Goal: Information Seeking & Learning: Learn about a topic

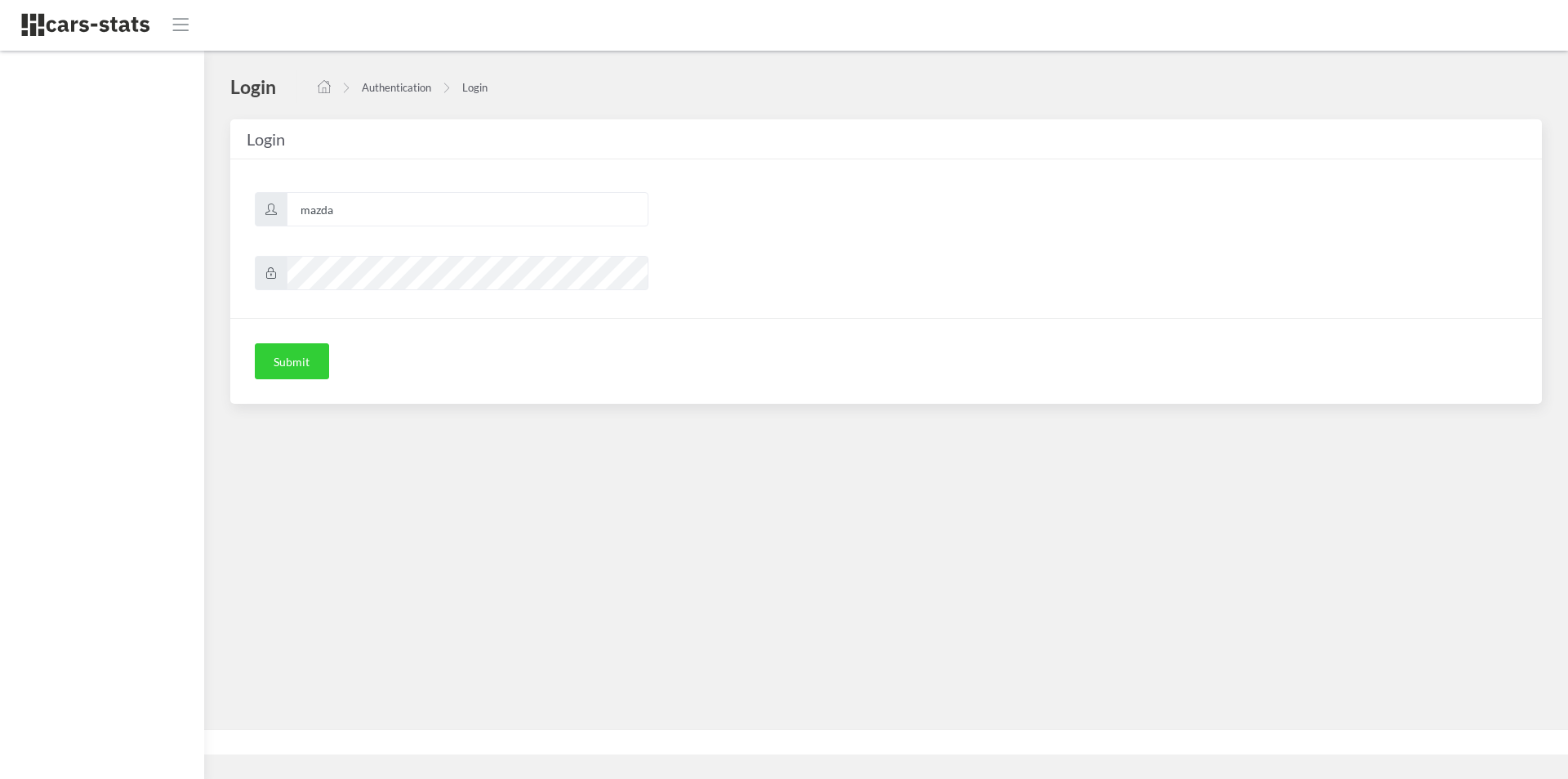
click at [294, 371] on button "Submit" at bounding box center [293, 360] width 75 height 36
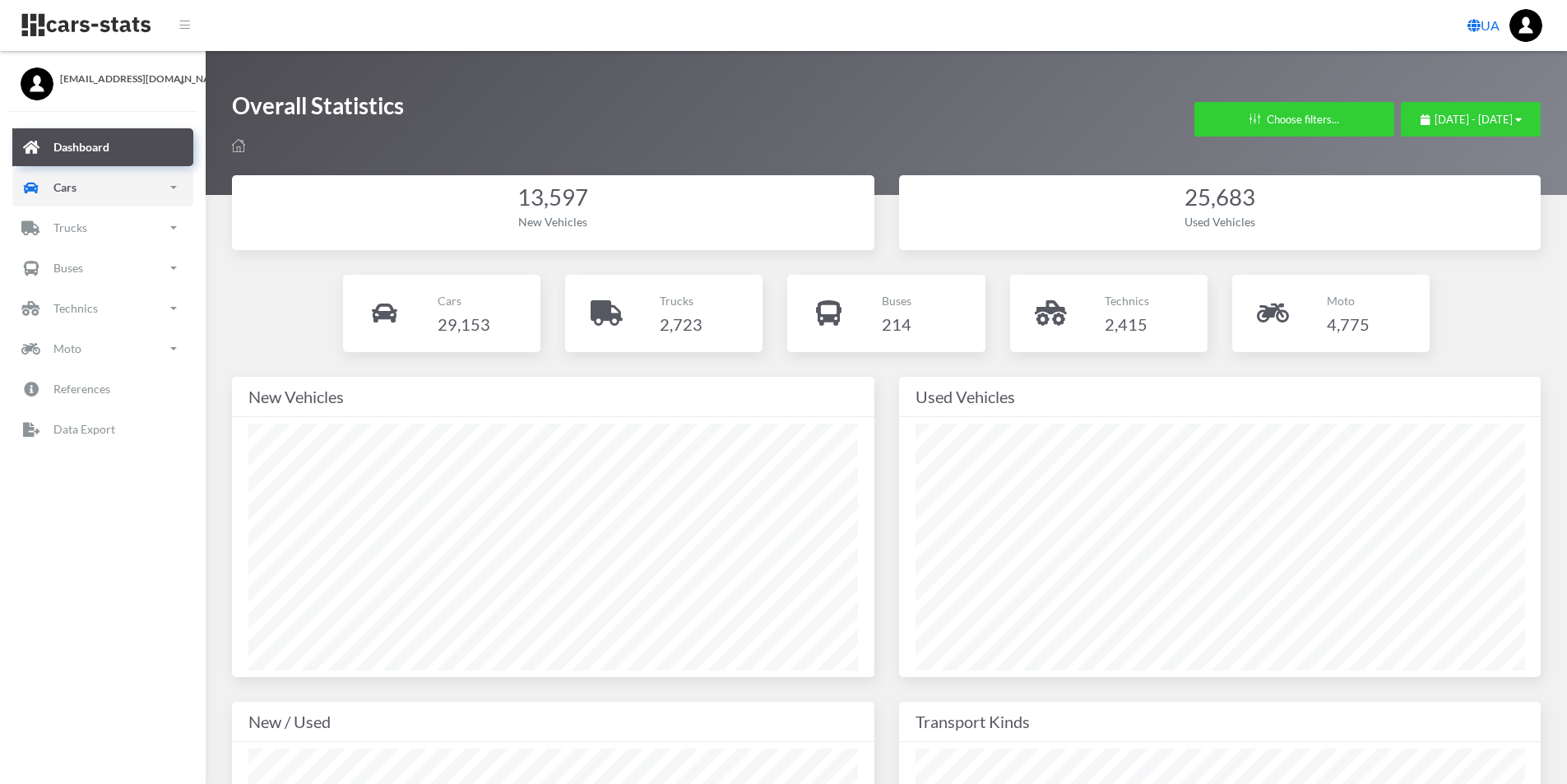
click at [80, 181] on link "Cars" at bounding box center [102, 187] width 181 height 38
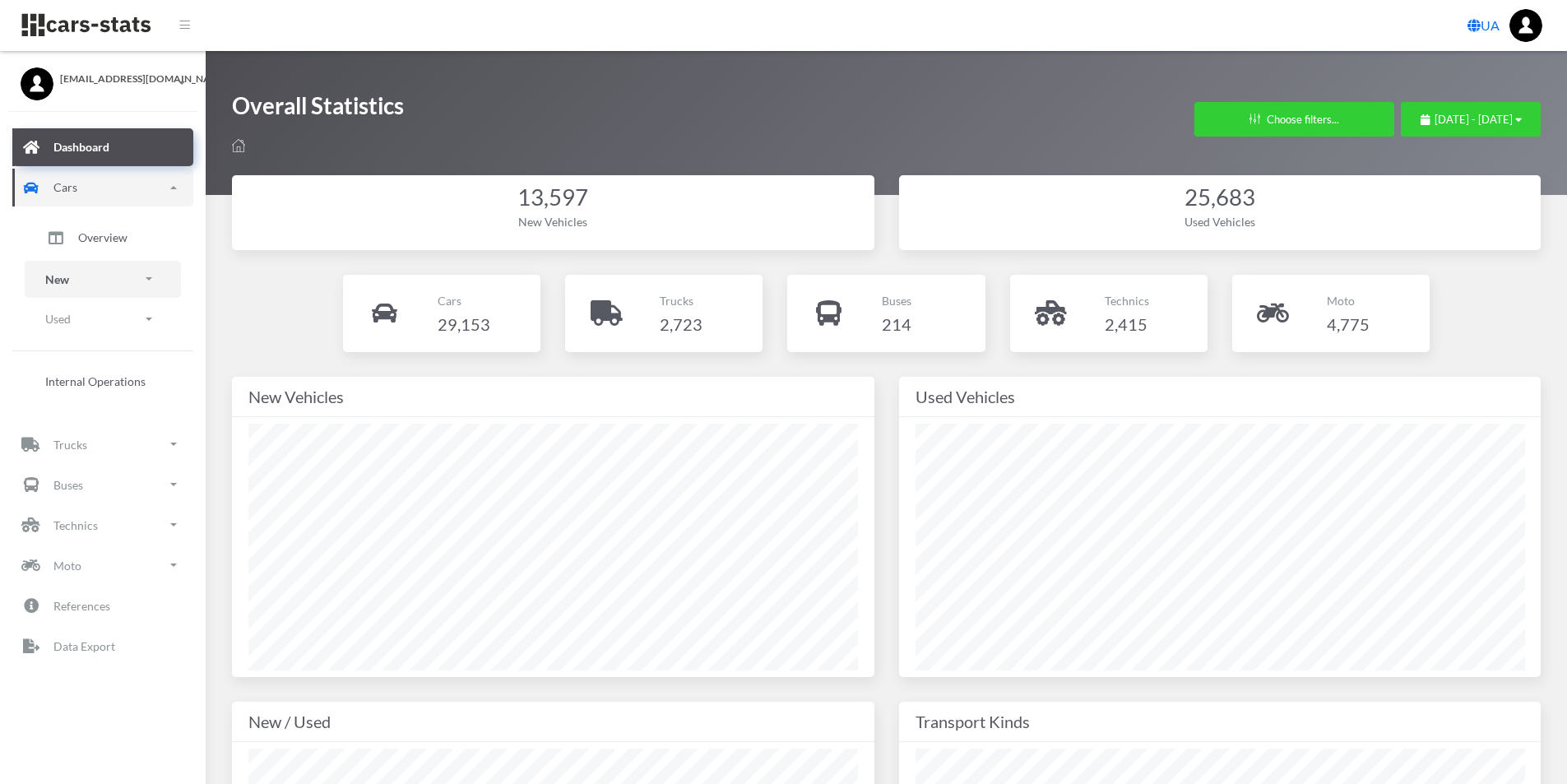
click at [79, 285] on link "New" at bounding box center [102, 279] width 157 height 37
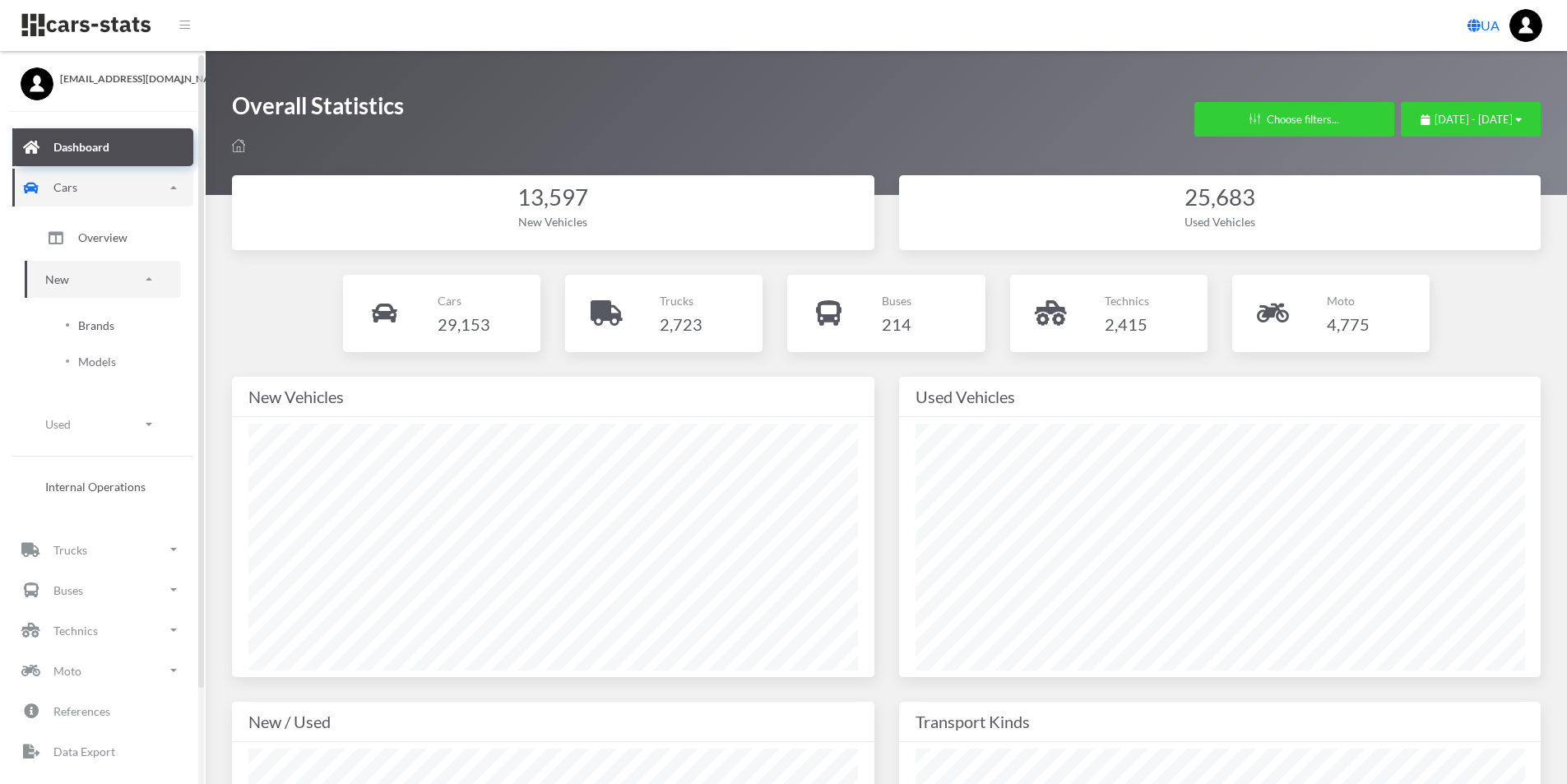
click at [86, 323] on span "Brands" at bounding box center [95, 325] width 36 height 17
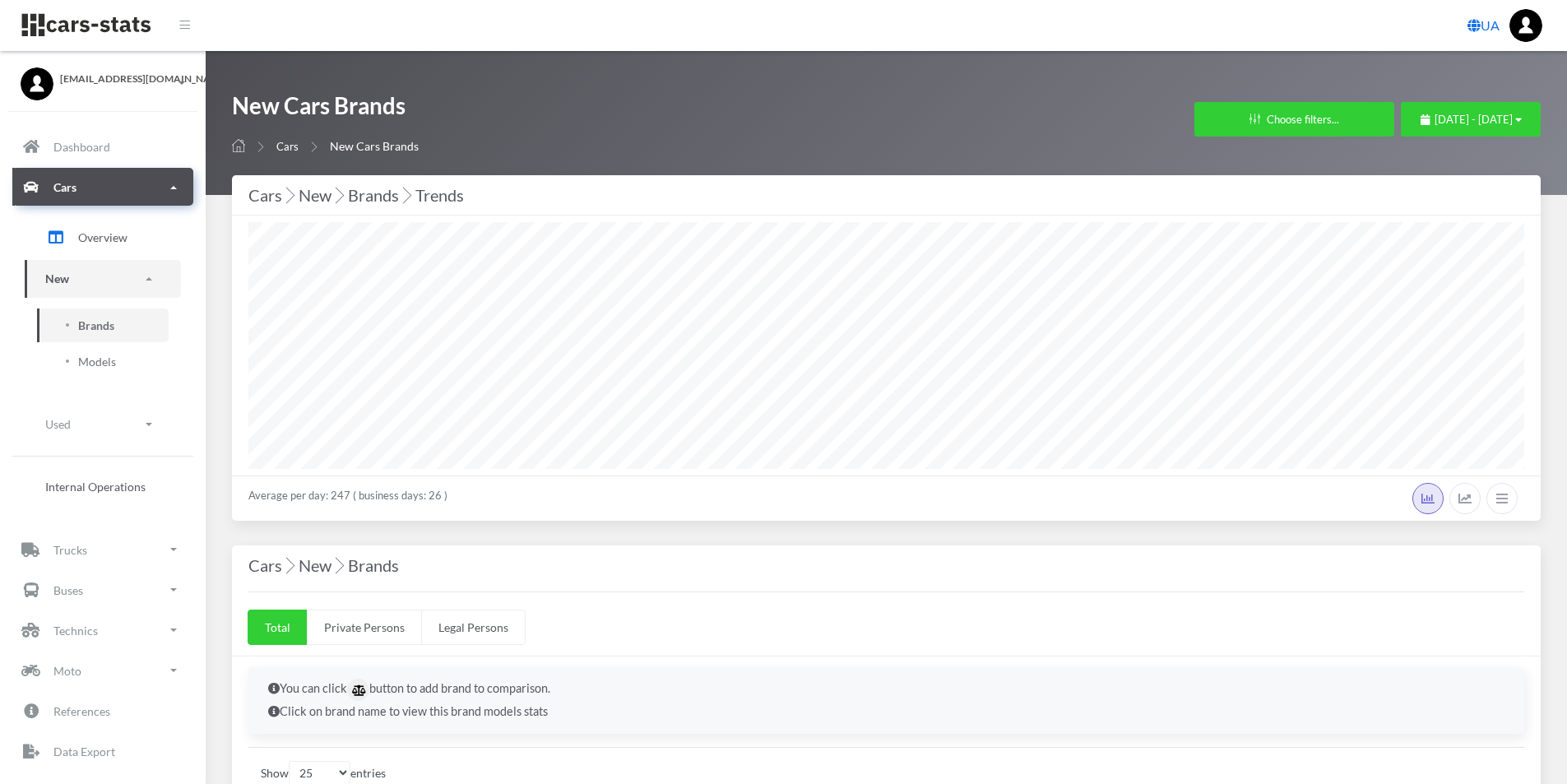
select select "25"
click at [1530, 123] on button "September 1, 2025 - September 29, 2025" at bounding box center [1471, 120] width 140 height 35
click at [1508, 116] on span "September 1, 2025 - September 29, 2025" at bounding box center [1473, 119] width 78 height 13
click at [1436, 244] on li "Last Month" at bounding box center [1464, 248] width 115 height 25
select select "25"
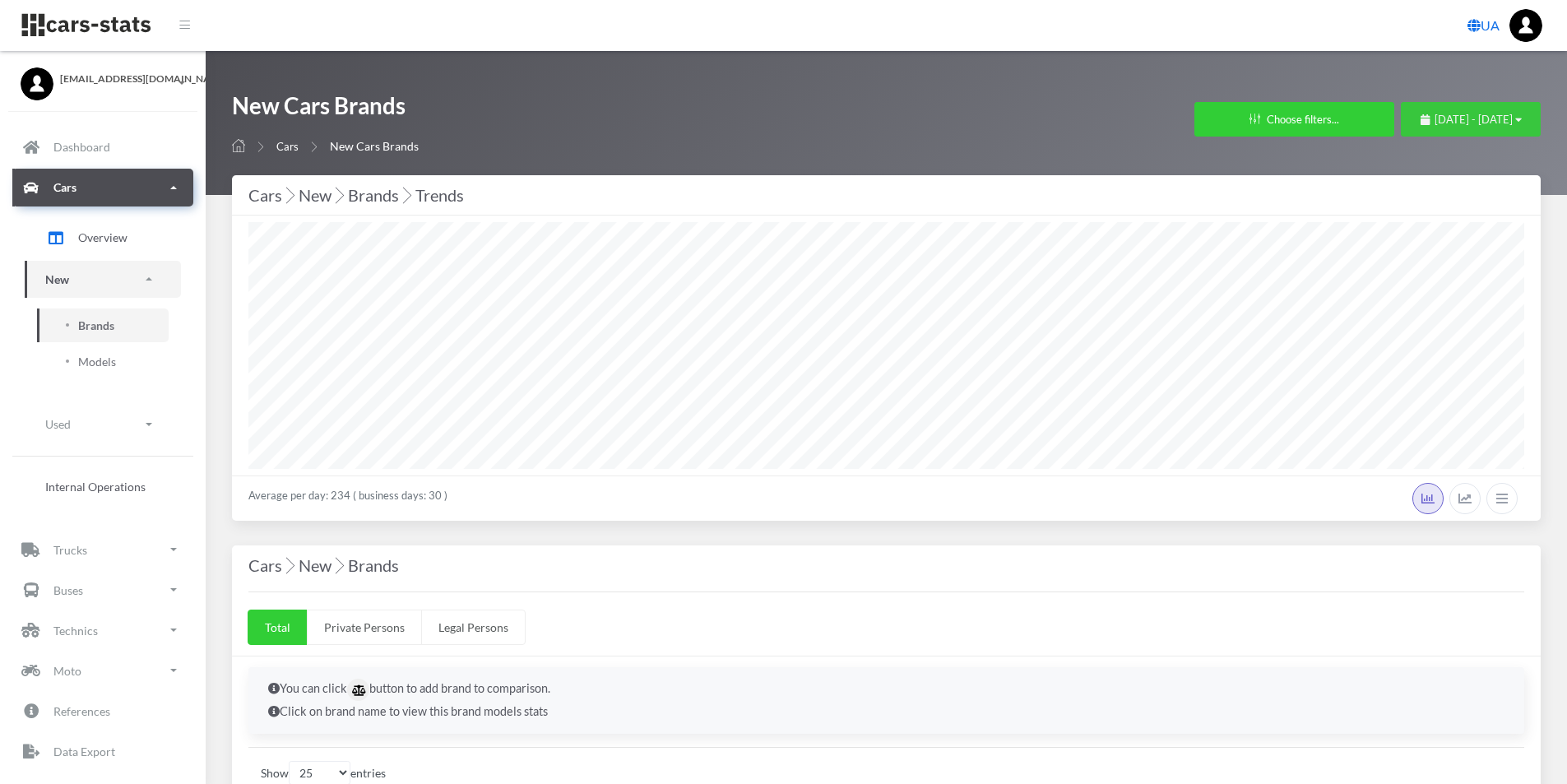
click at [1510, 119] on span "August 1, 2025 - August 31, 2025" at bounding box center [1473, 119] width 78 height 13
click at [1473, 118] on span "August 1, 2025 - August 31, 2025" at bounding box center [1473, 119] width 78 height 13
click at [1435, 118] on span "August 1, 2025 - August 31, 2025" at bounding box center [1473, 119] width 78 height 13
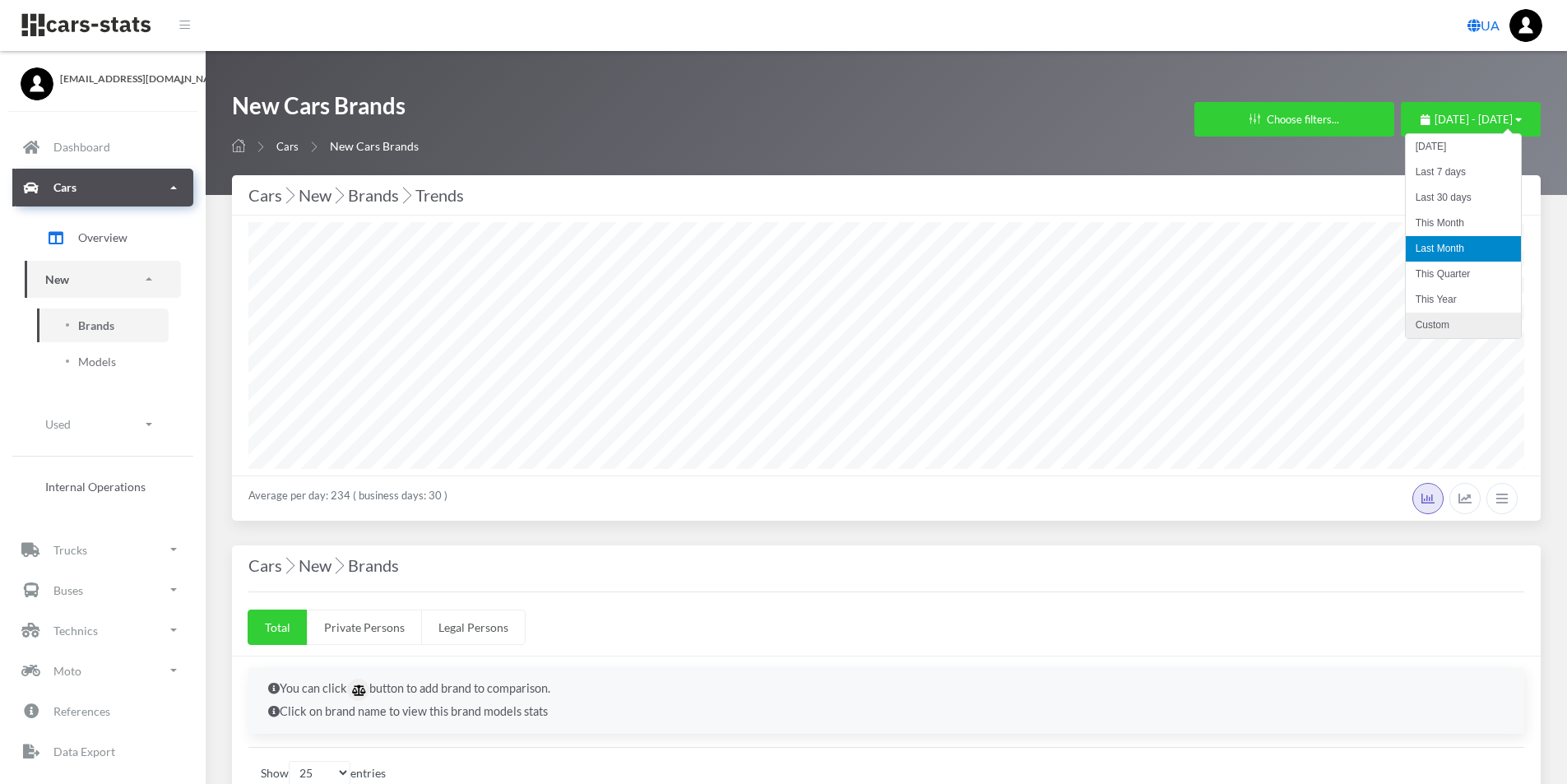
click at [1438, 330] on li "Custom" at bounding box center [1464, 325] width 115 height 25
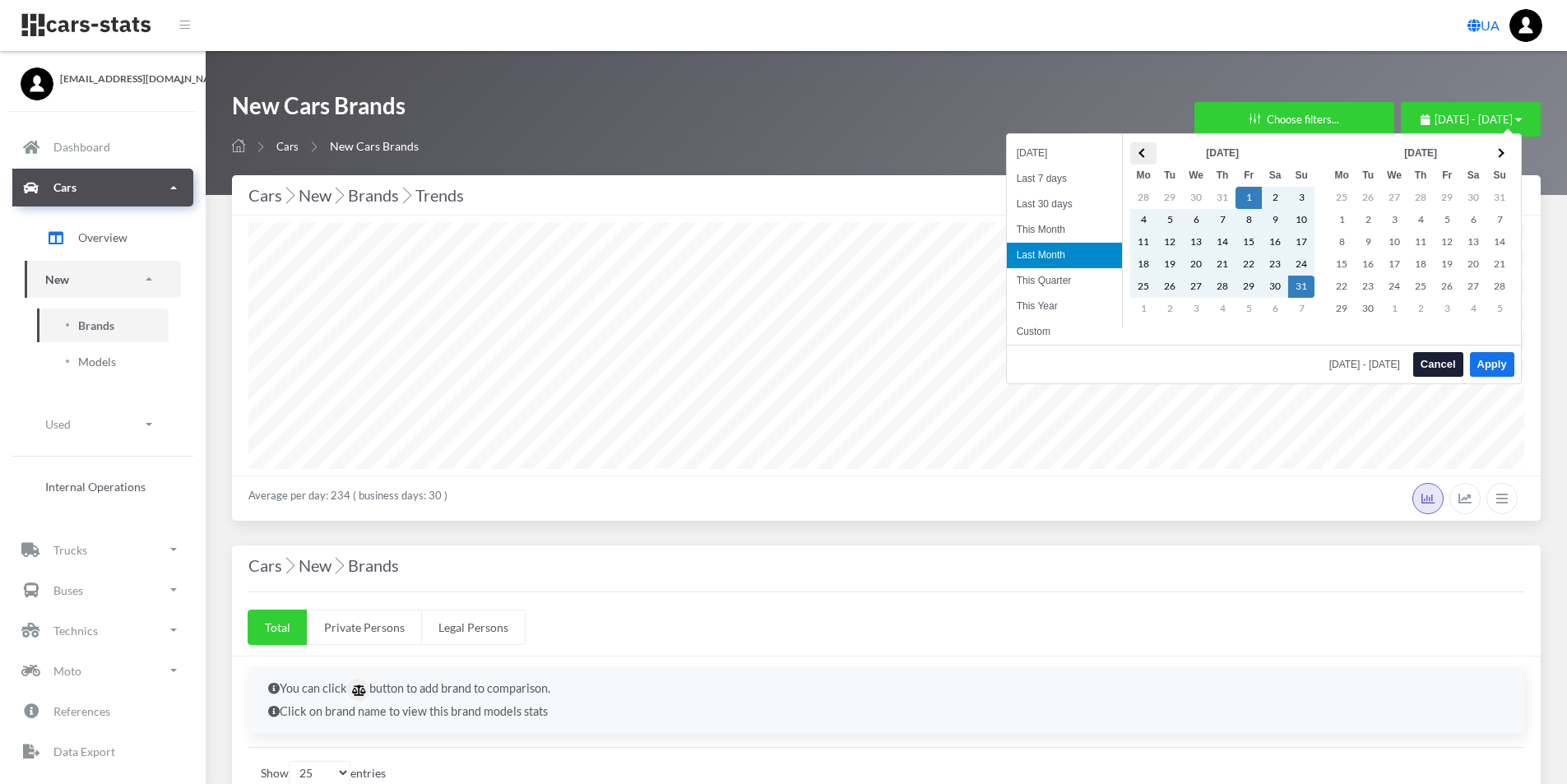
click at [1136, 150] on th at bounding box center [1144, 153] width 26 height 22
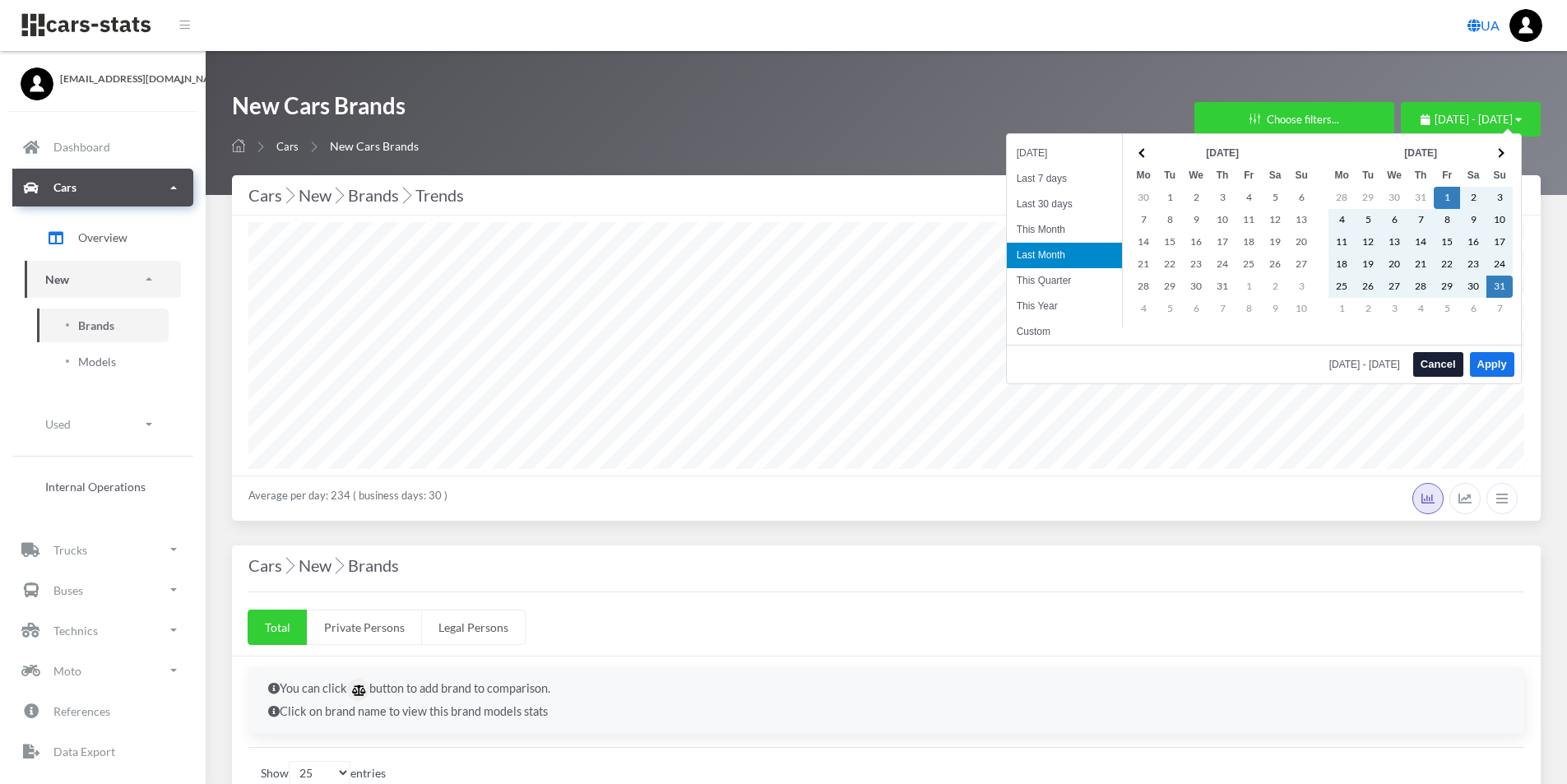
click at [1136, 150] on th at bounding box center [1144, 153] width 26 height 22
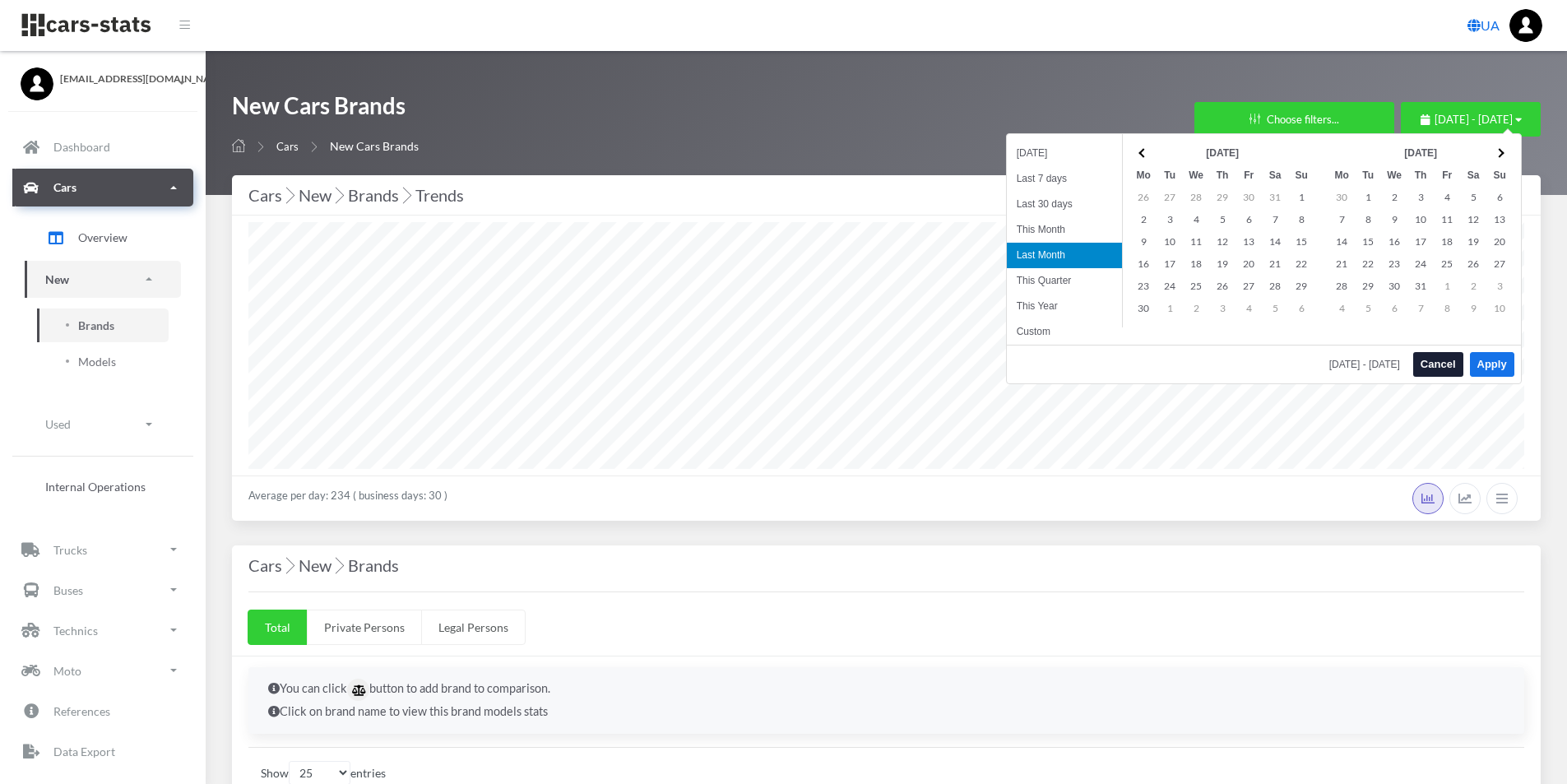
click at [1136, 150] on th at bounding box center [1144, 153] width 26 height 22
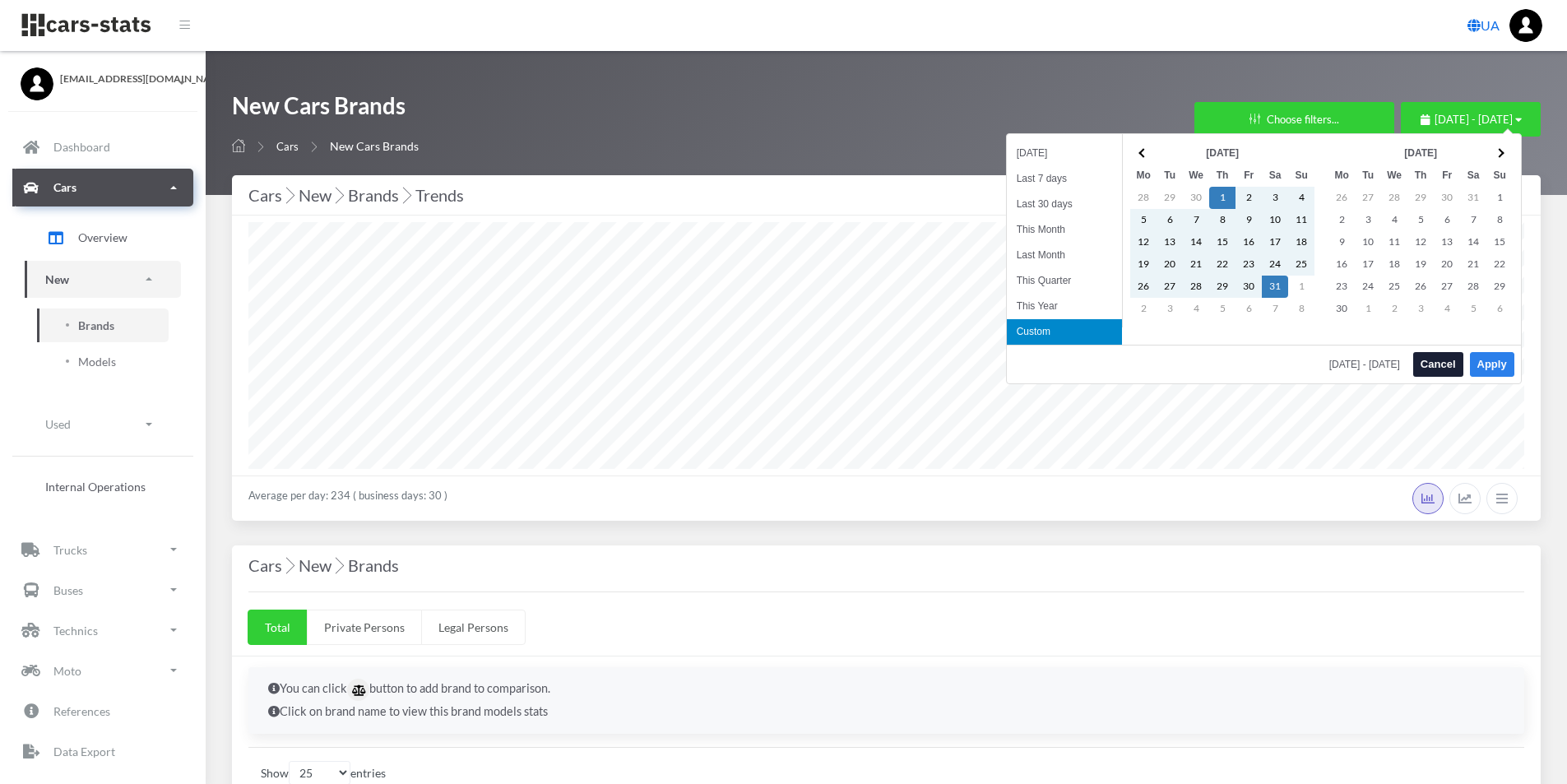
click at [1492, 357] on button "Apply" at bounding box center [1492, 364] width 45 height 24
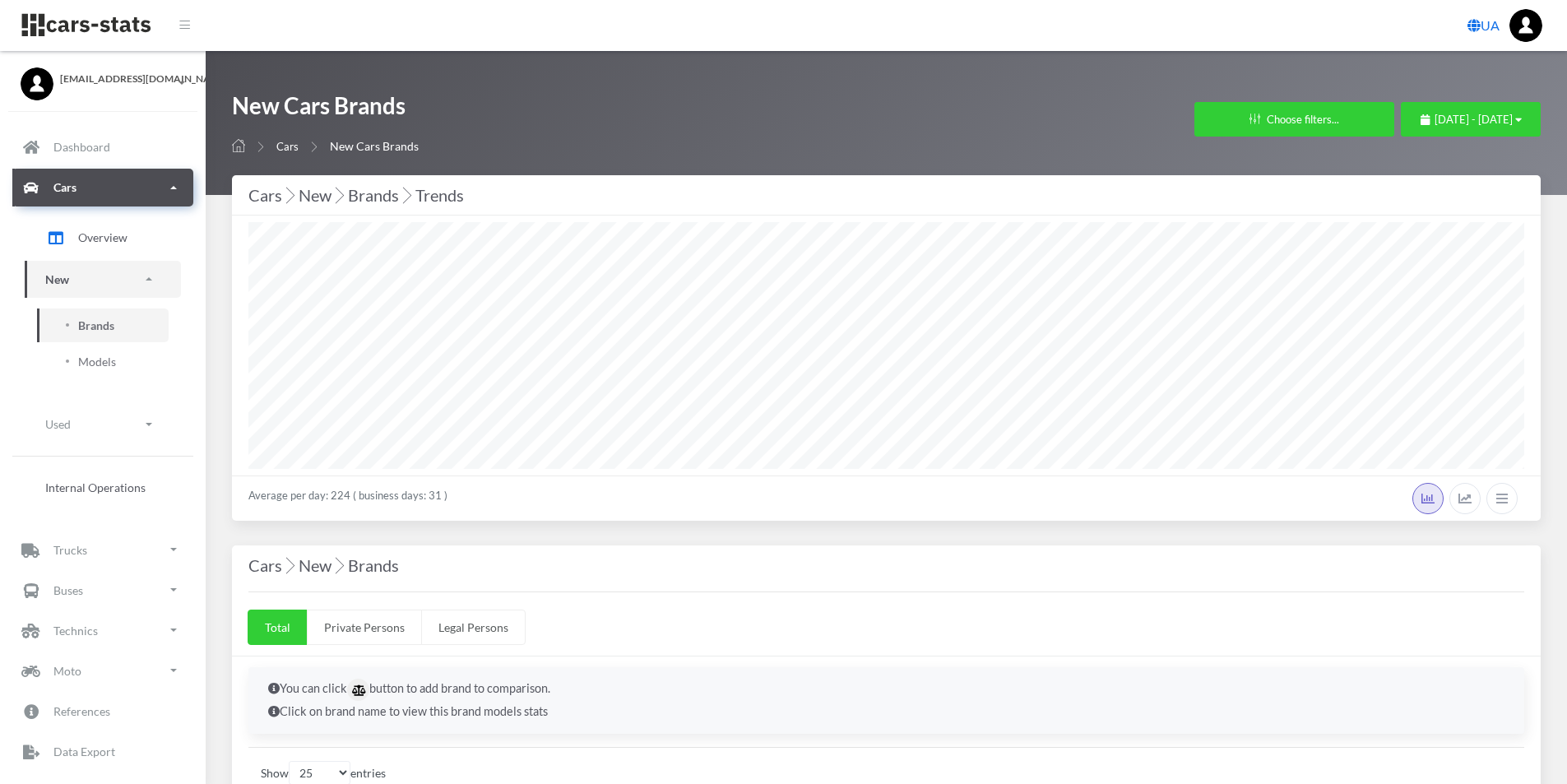
select select "25"
click at [1498, 122] on span "May 1, 2025 - May 31, 2025" at bounding box center [1473, 119] width 78 height 13
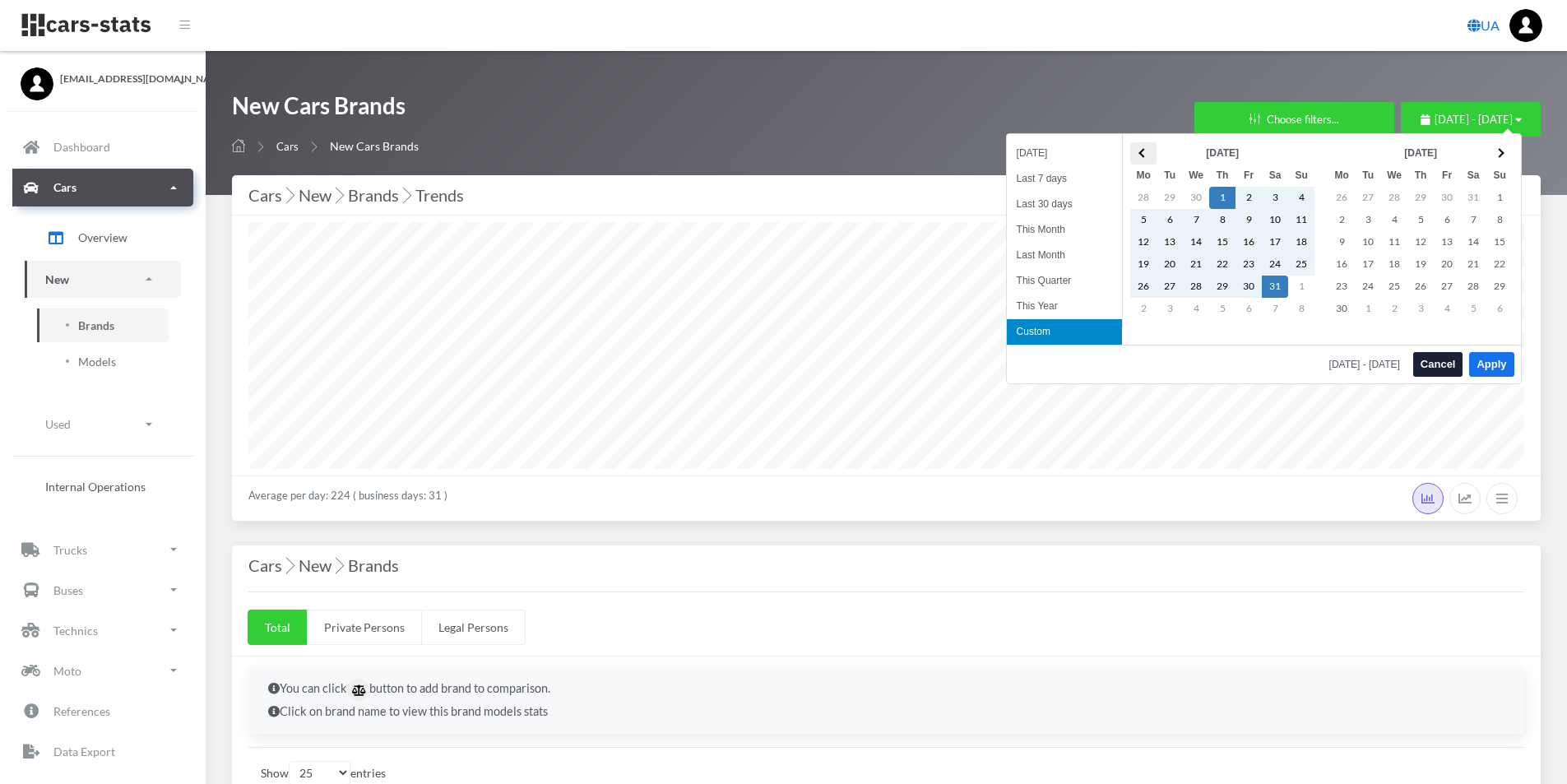
click at [1143, 156] on span at bounding box center [1143, 152] width 9 height 9
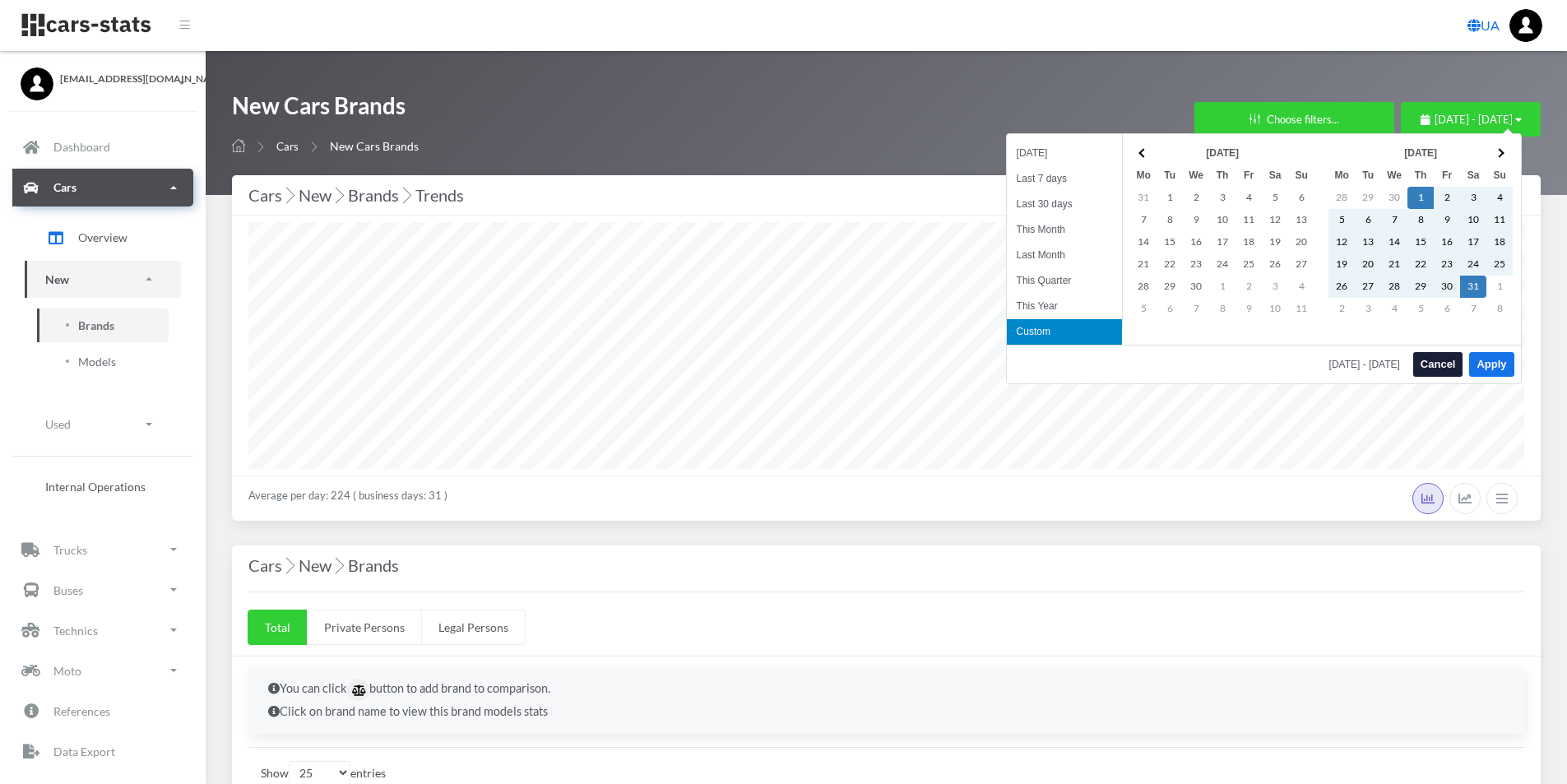
click at [1143, 156] on span at bounding box center [1143, 152] width 9 height 9
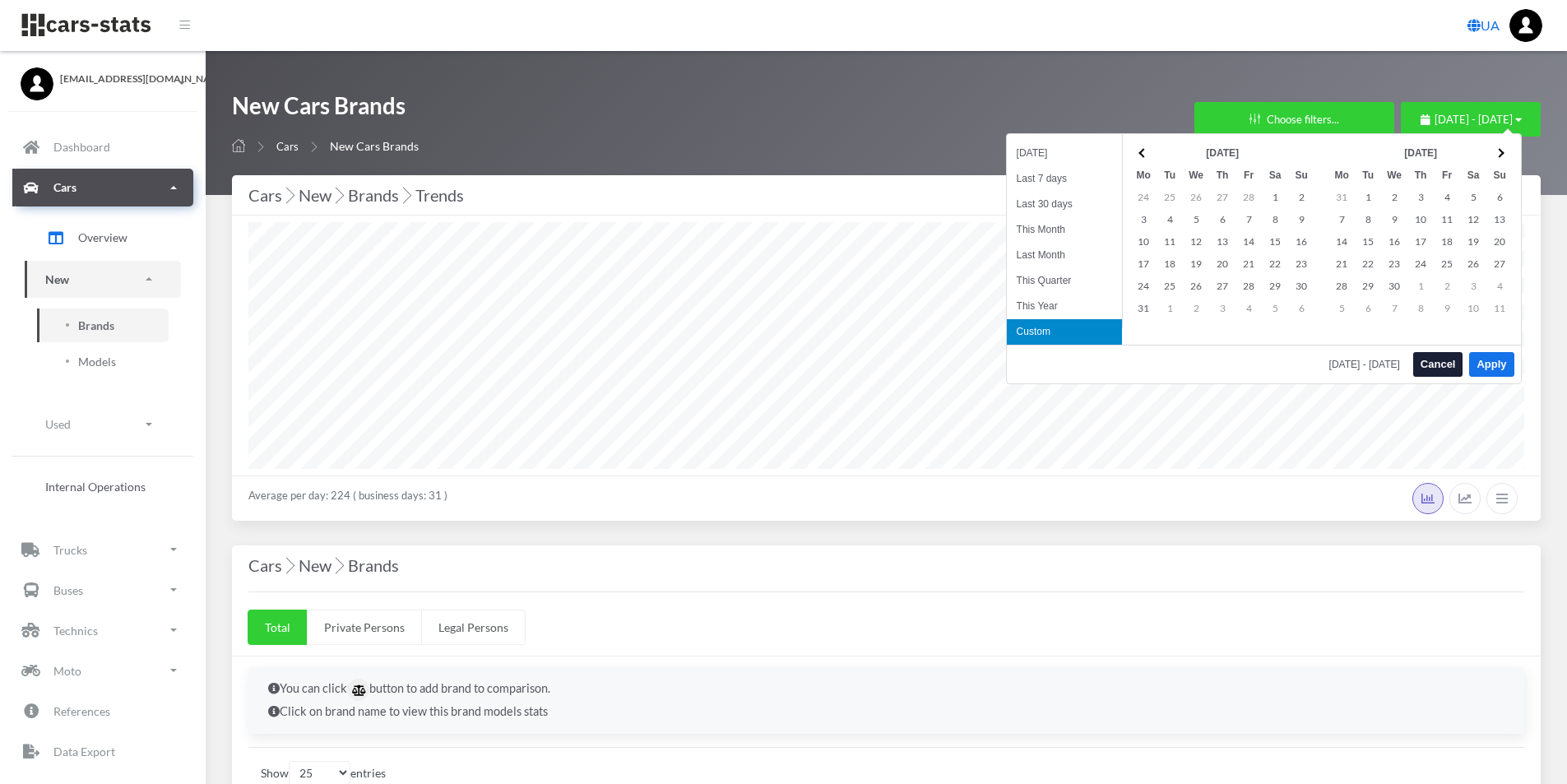
click at [1143, 156] on span at bounding box center [1143, 152] width 9 height 9
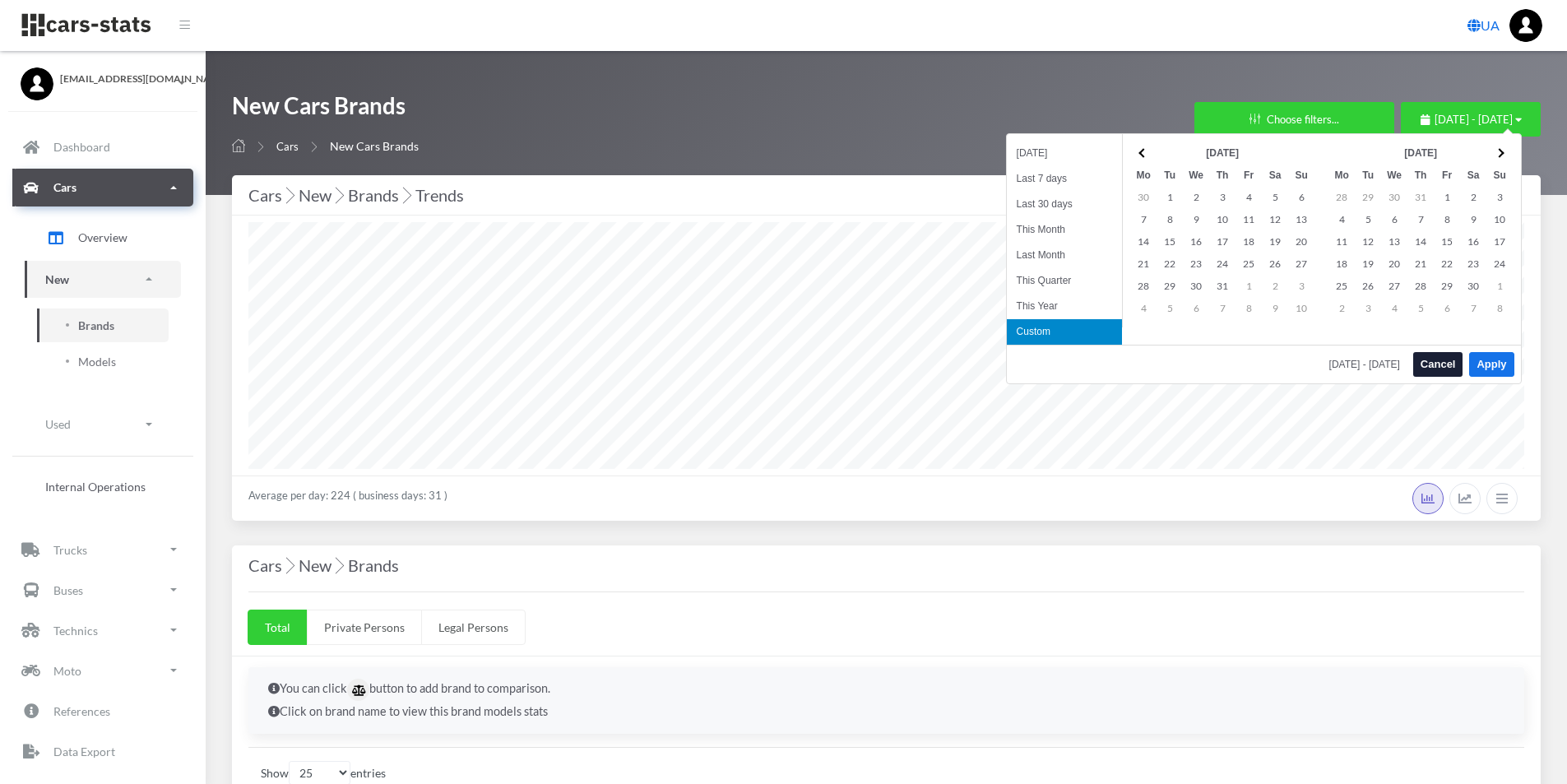
click at [1143, 156] on span at bounding box center [1143, 152] width 9 height 9
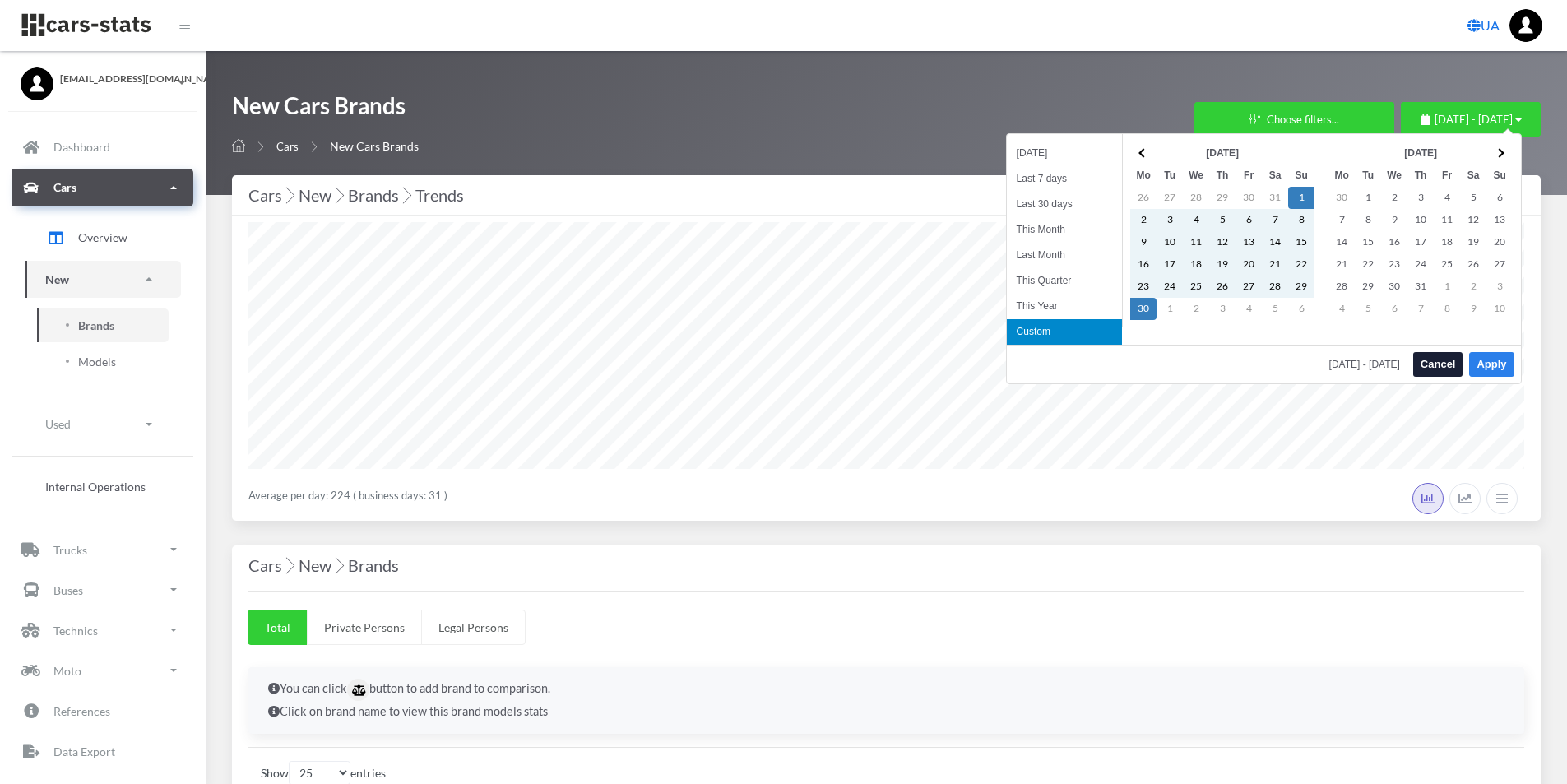
click at [1487, 365] on button "Apply" at bounding box center [1491, 364] width 45 height 24
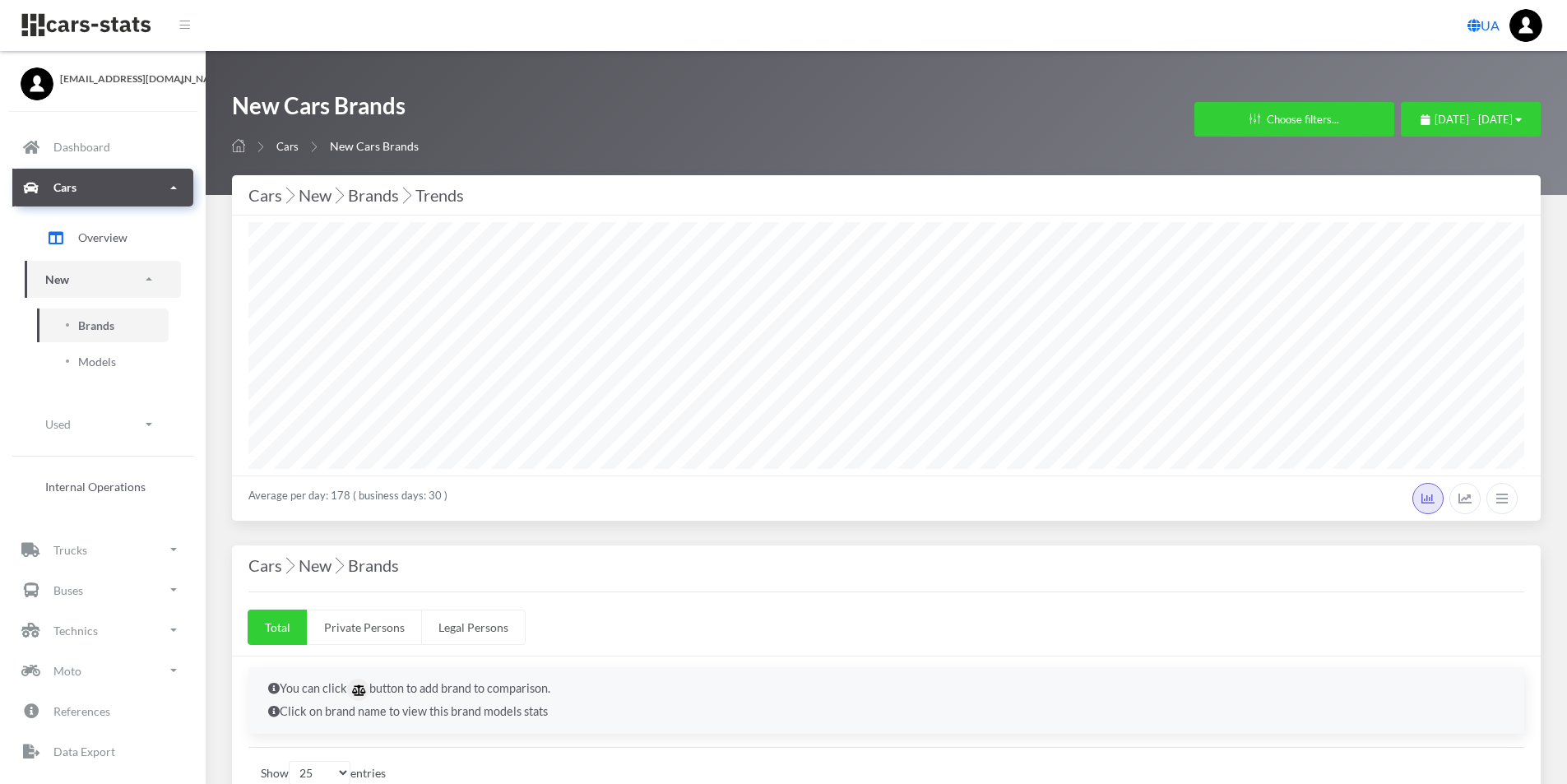
select select "25"
click at [1520, 120] on icon "button" at bounding box center [1519, 120] width 7 height 10
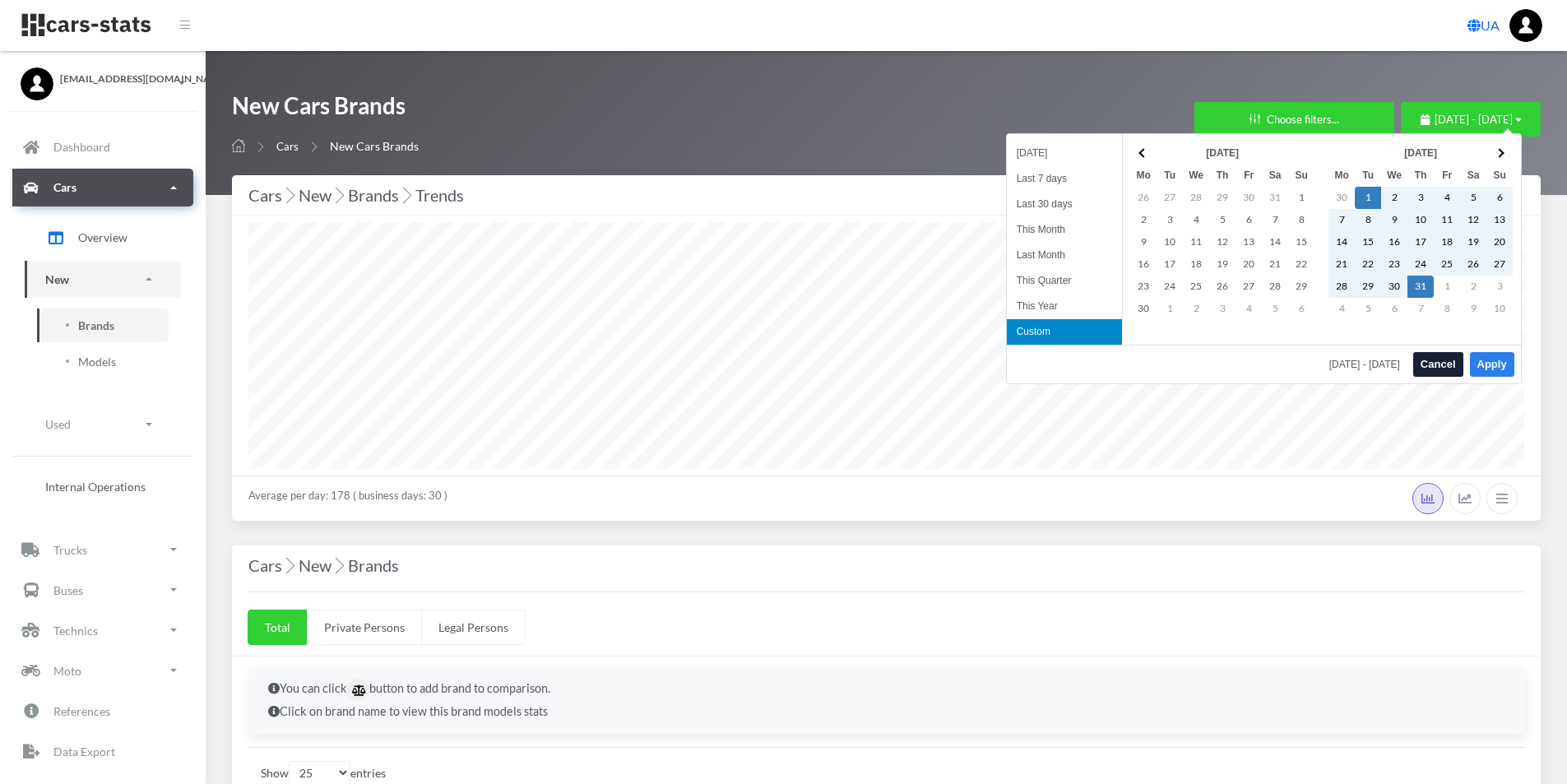
click at [1506, 367] on button "Apply" at bounding box center [1492, 364] width 45 height 24
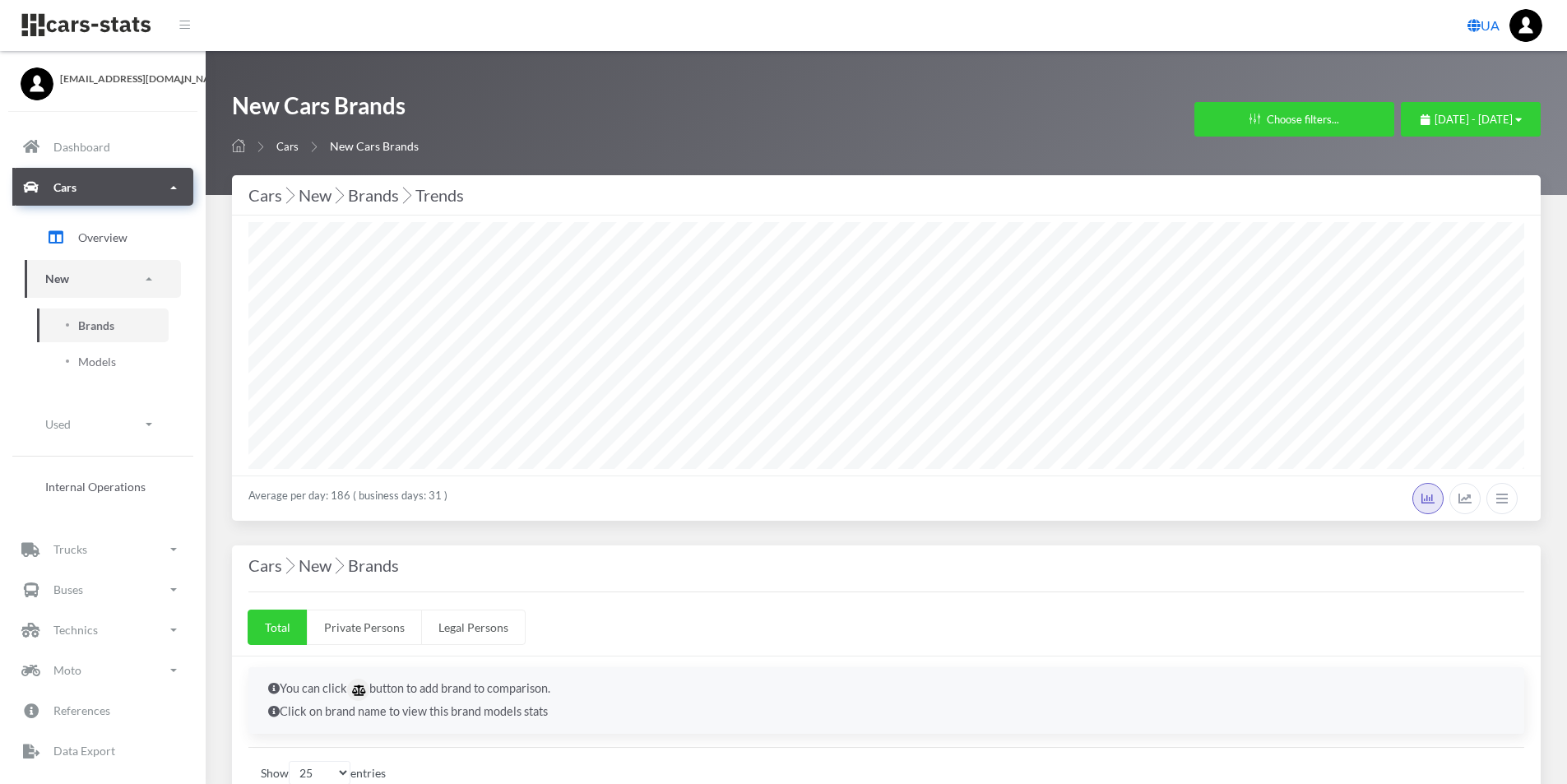
select select "25"
click at [1514, 118] on div "October 1, 2024 - October 31, 2024" at bounding box center [1472, 120] width 101 height 17
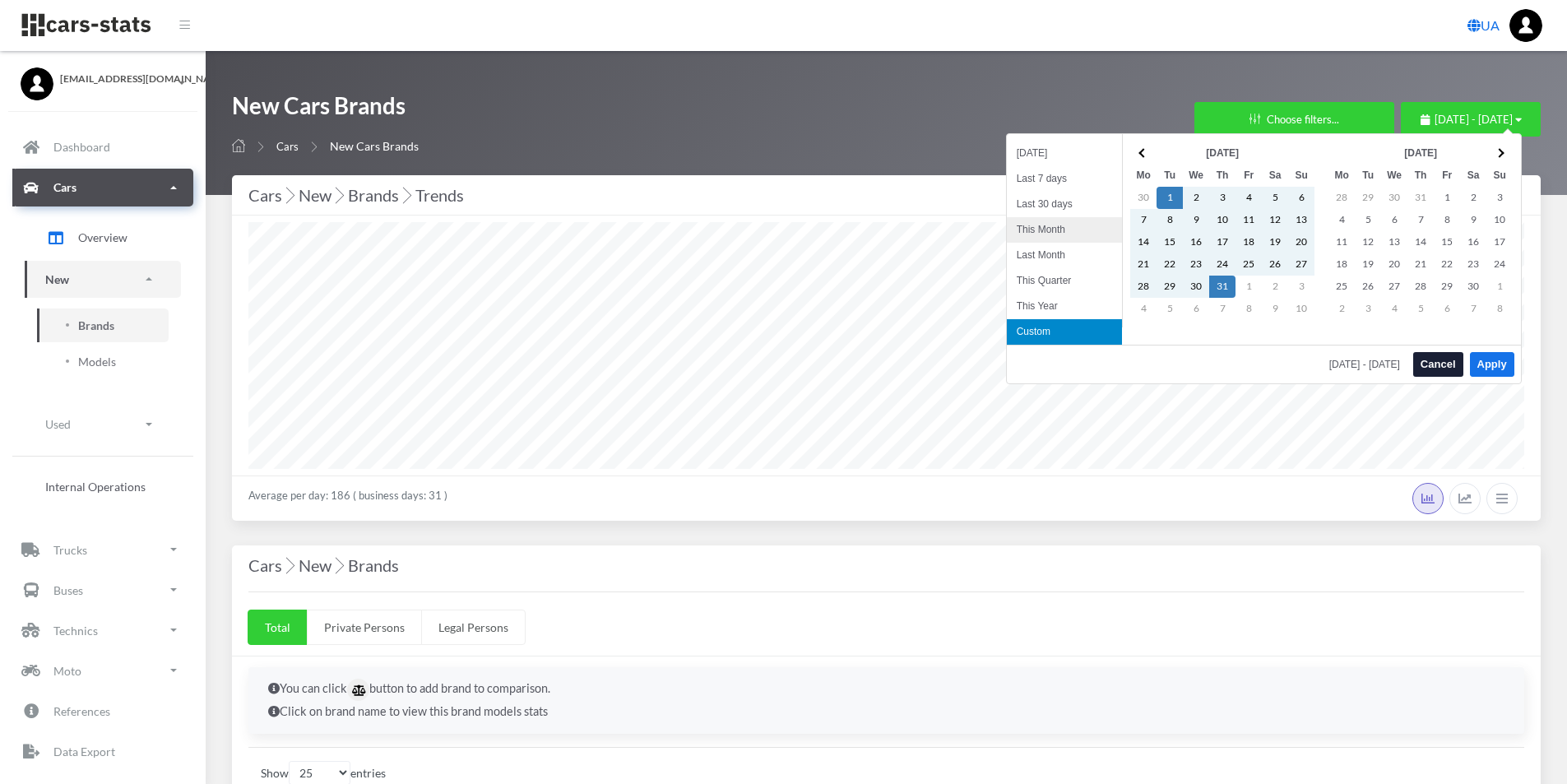
click at [1047, 225] on li "This Month" at bounding box center [1065, 229] width 115 height 25
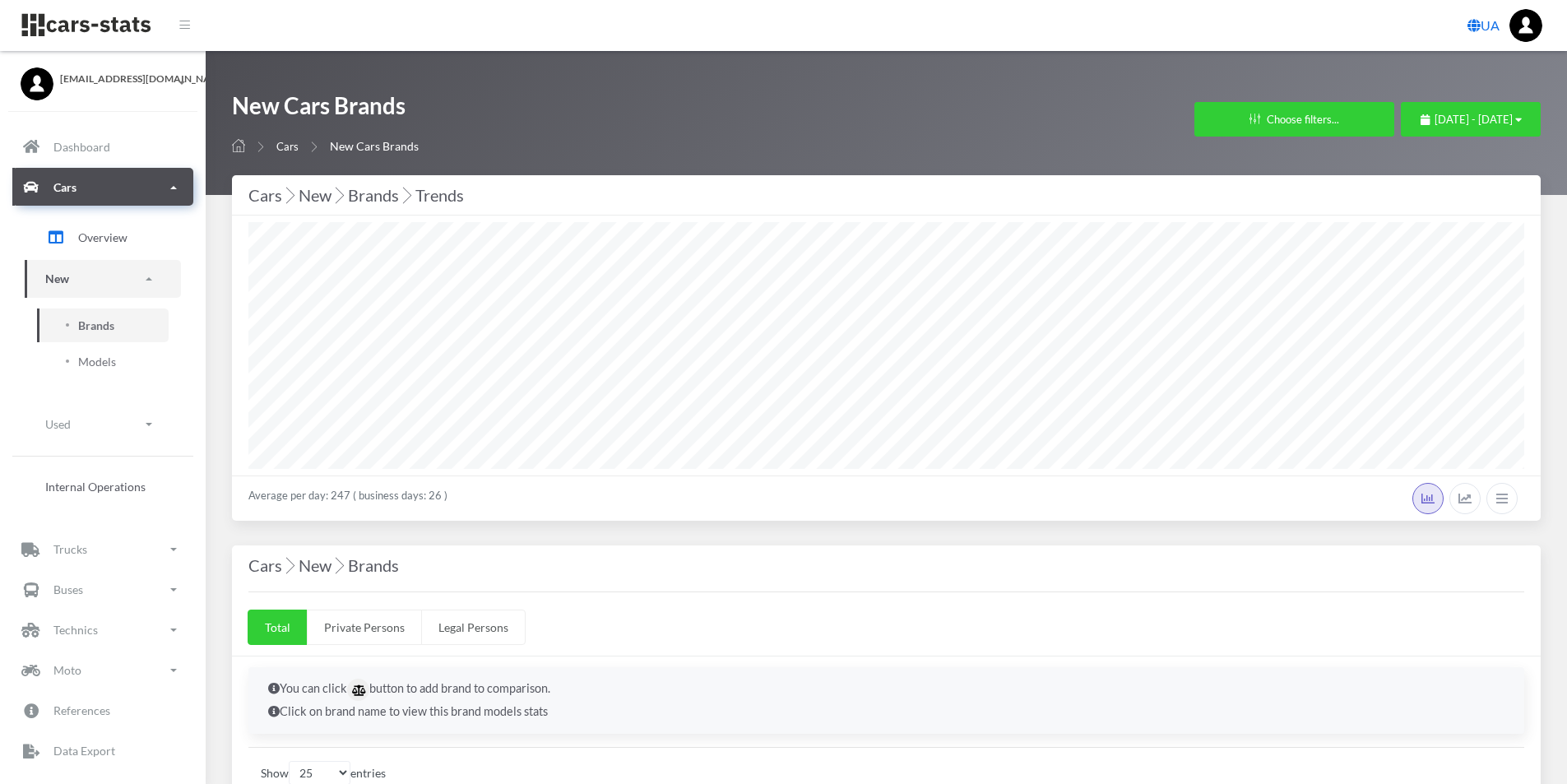
select select "25"
